Goal: Information Seeking & Learning: Learn about a topic

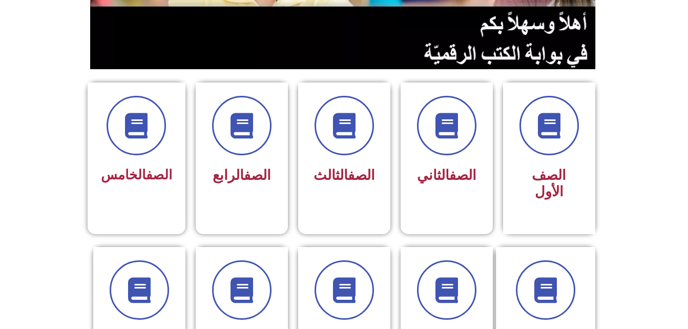
scroll to position [217, 0]
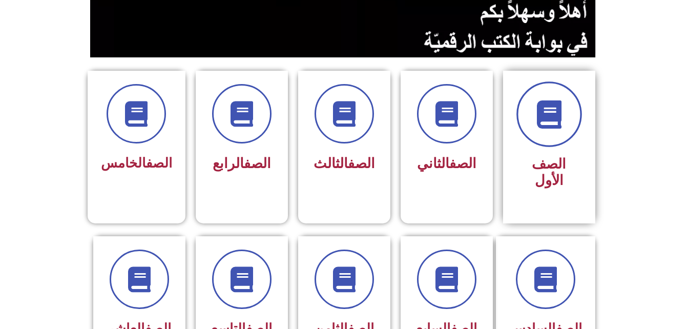
click at [528, 137] on span at bounding box center [549, 114] width 66 height 66
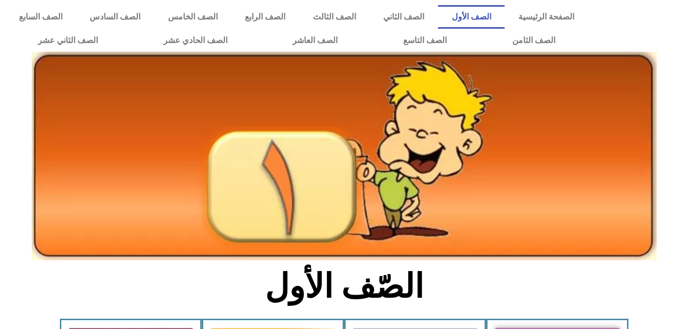
drag, startPoint x: 687, startPoint y: 64, endPoint x: 680, endPoint y: 120, distance: 56.7
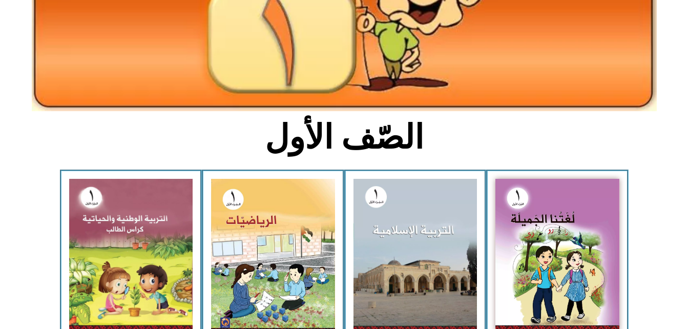
scroll to position [213, 0]
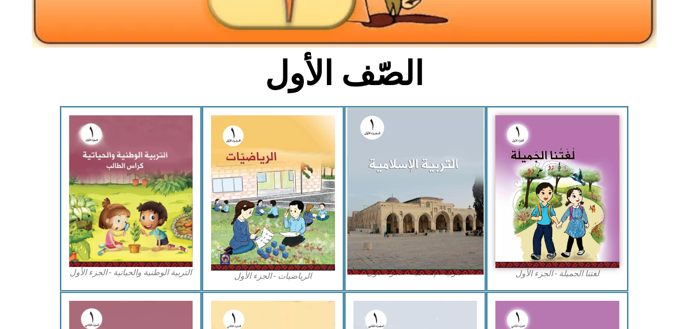
click at [394, 180] on img at bounding box center [415, 191] width 136 height 167
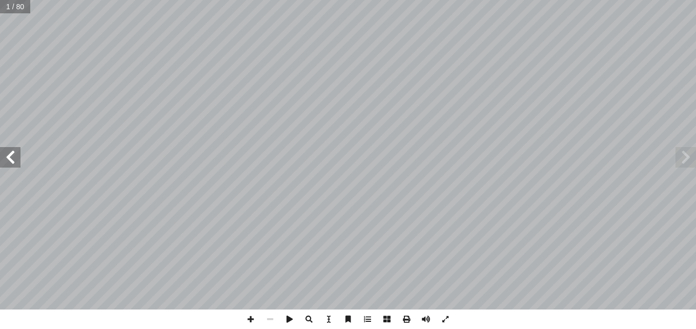
click at [11, 167] on span at bounding box center [10, 157] width 20 height 20
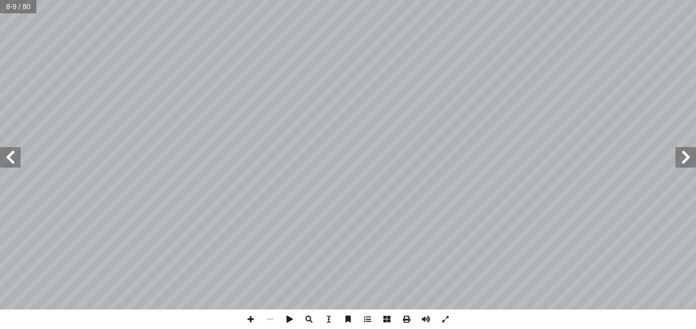
click at [11, 167] on span at bounding box center [10, 157] width 20 height 20
click at [689, 159] on span at bounding box center [685, 157] width 20 height 20
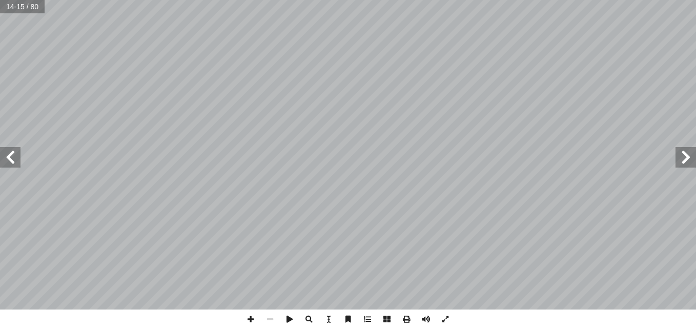
click at [689, 159] on span at bounding box center [685, 157] width 20 height 20
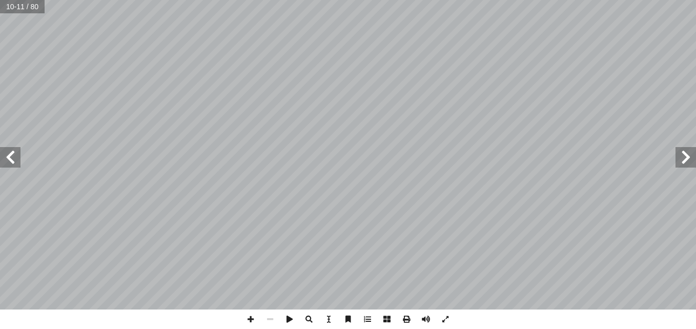
click at [689, 159] on span at bounding box center [685, 157] width 20 height 20
click at [685, 156] on span at bounding box center [685, 157] width 20 height 20
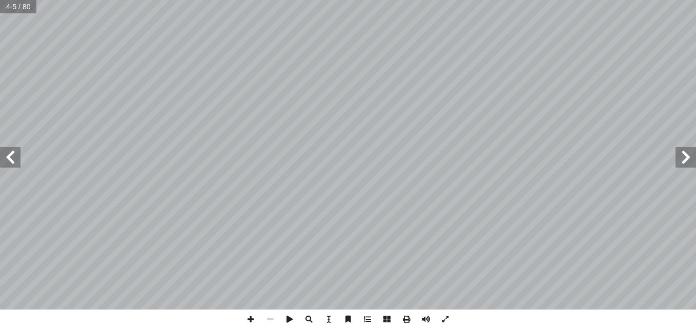
click at [685, 156] on span at bounding box center [685, 157] width 20 height 20
click at [688, 158] on span at bounding box center [685, 157] width 20 height 20
click at [17, 154] on span at bounding box center [10, 157] width 20 height 20
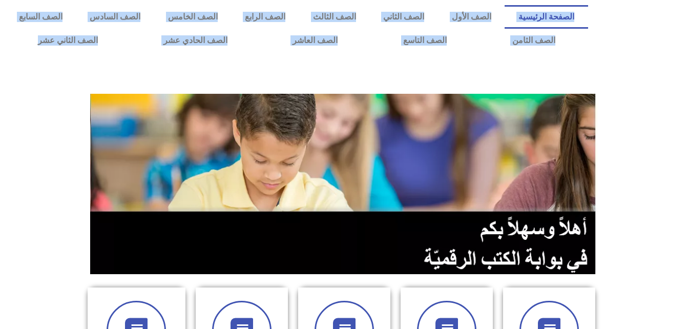
drag, startPoint x: 685, startPoint y: 29, endPoint x: 694, endPoint y: 81, distance: 53.0
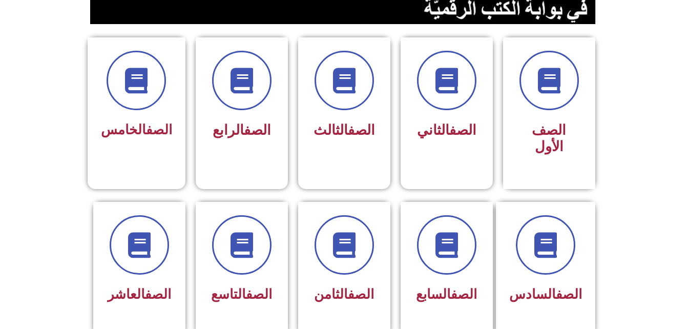
scroll to position [266, 0]
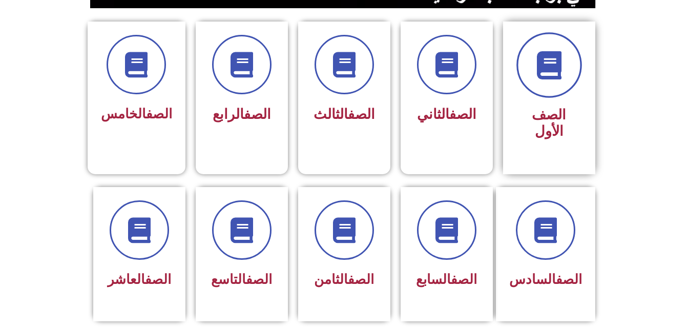
click at [554, 62] on icon at bounding box center [549, 65] width 28 height 28
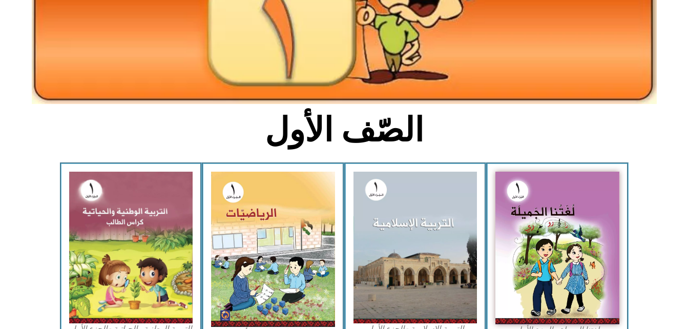
scroll to position [163, 0]
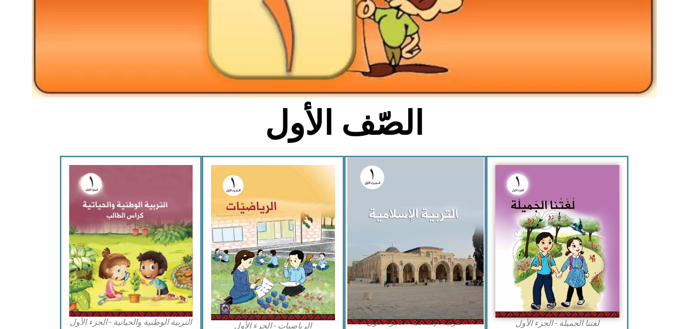
click at [392, 242] on img at bounding box center [415, 240] width 136 height 167
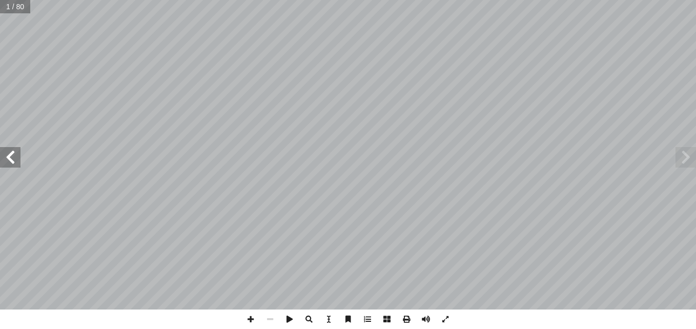
click at [8, 155] on span at bounding box center [10, 157] width 20 height 20
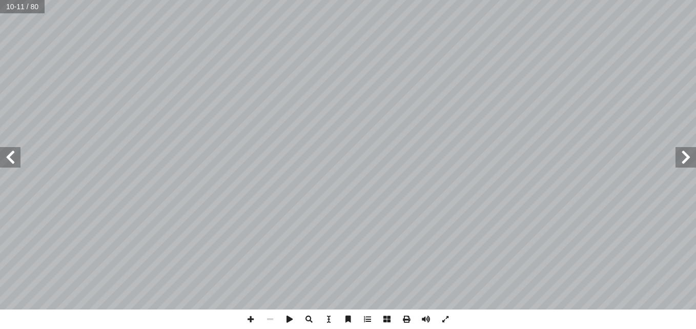
click at [8, 155] on span at bounding box center [10, 157] width 20 height 20
click at [684, 159] on span at bounding box center [685, 157] width 20 height 20
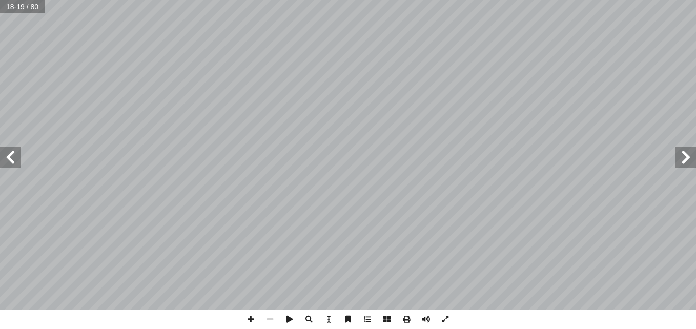
click at [684, 159] on span at bounding box center [685, 157] width 20 height 20
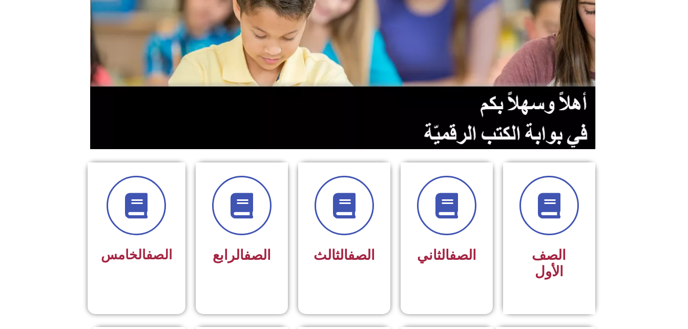
scroll to position [135, 0]
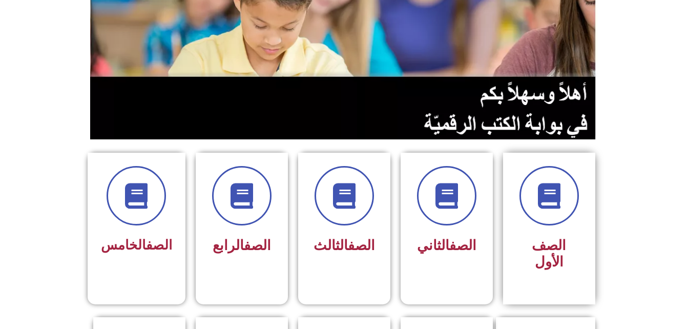
click at [597, 228] on div "الصف الأول" at bounding box center [549, 229] width 102 height 152
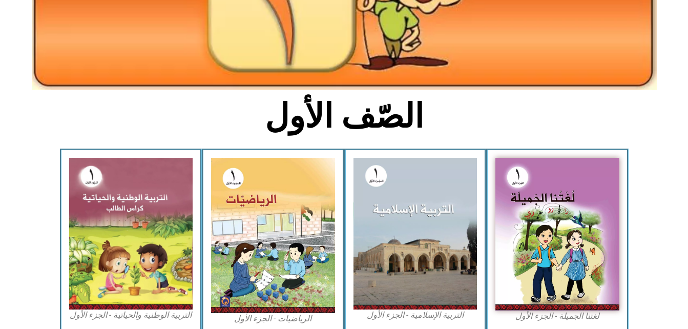
scroll to position [184, 0]
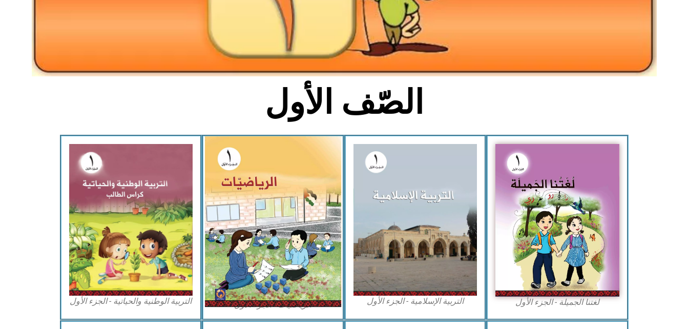
click at [243, 219] on img at bounding box center [273, 221] width 136 height 171
